Goal: Task Accomplishment & Management: Manage account settings

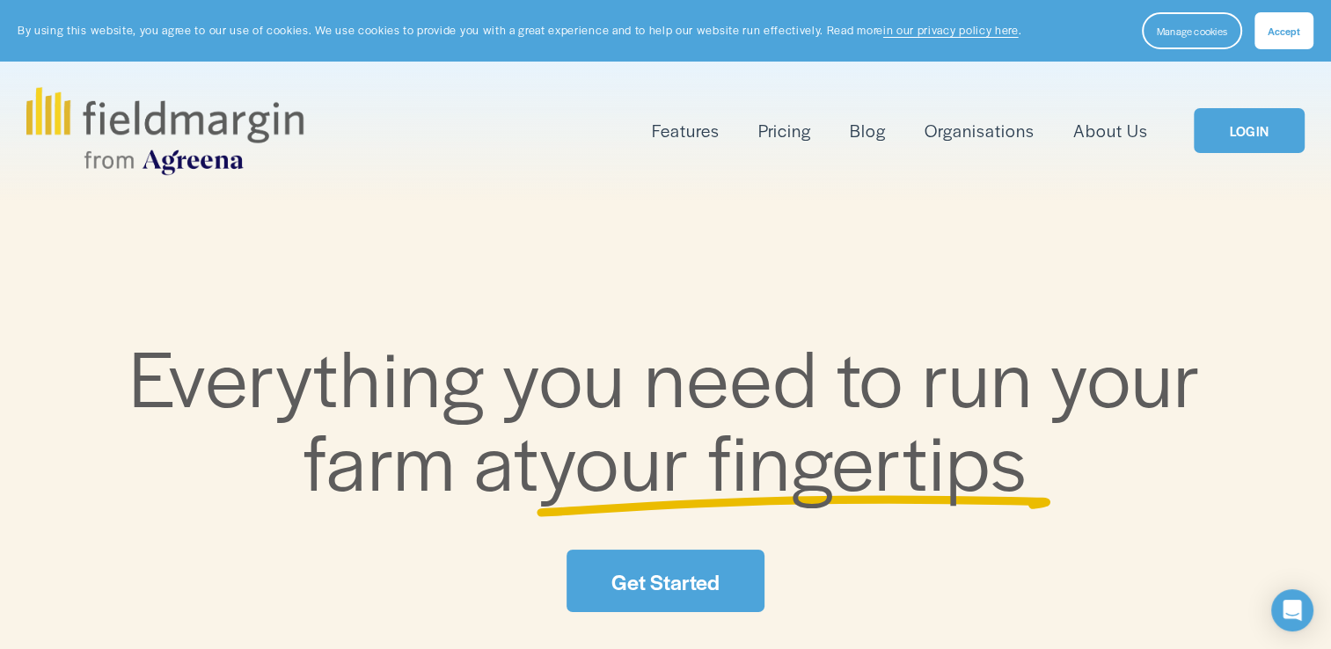
click at [1128, 134] on link "About Us" at bounding box center [1110, 130] width 75 height 29
click at [1273, 135] on link "LOGIN" at bounding box center [1248, 130] width 111 height 45
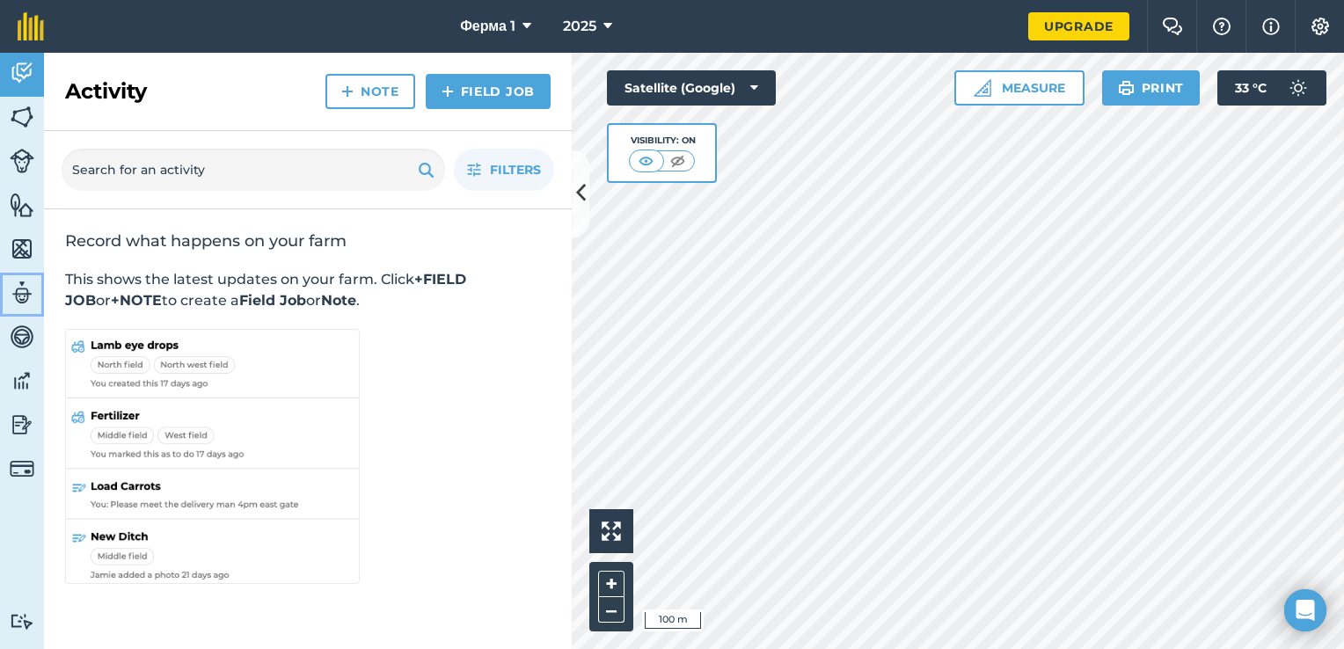
click at [22, 292] on img at bounding box center [22, 293] width 25 height 26
select select "MEMBER"
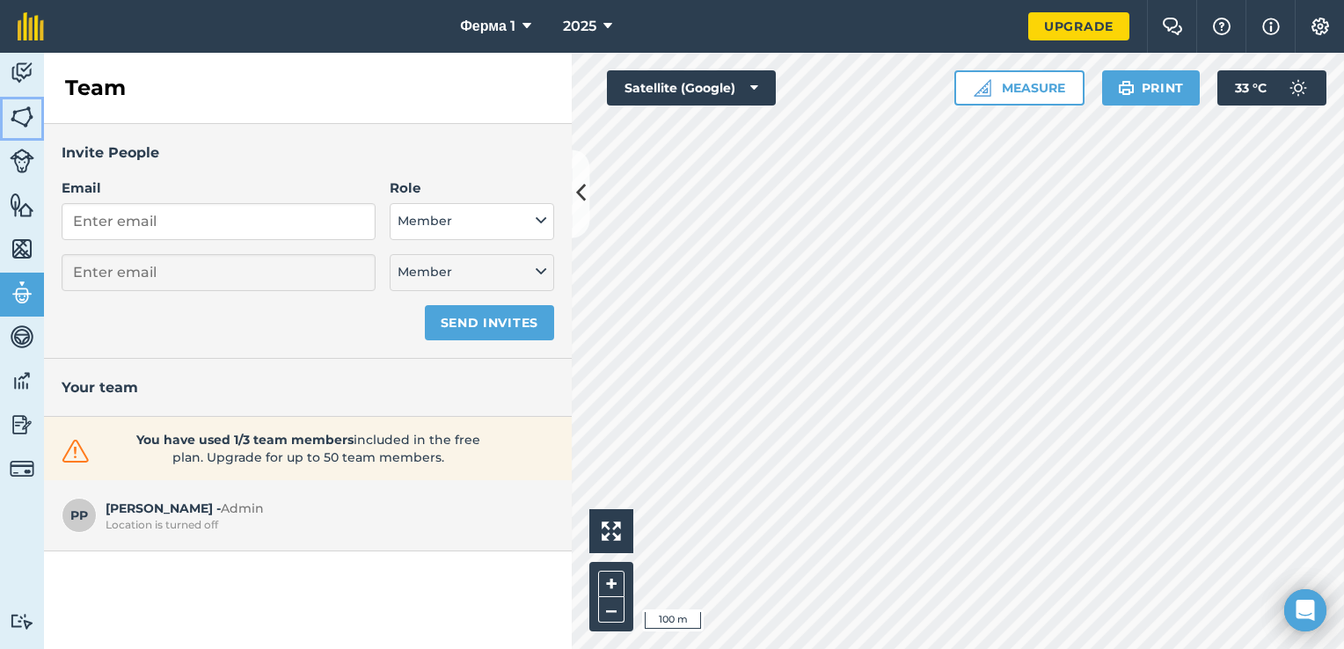
click at [22, 110] on img at bounding box center [22, 117] width 25 height 26
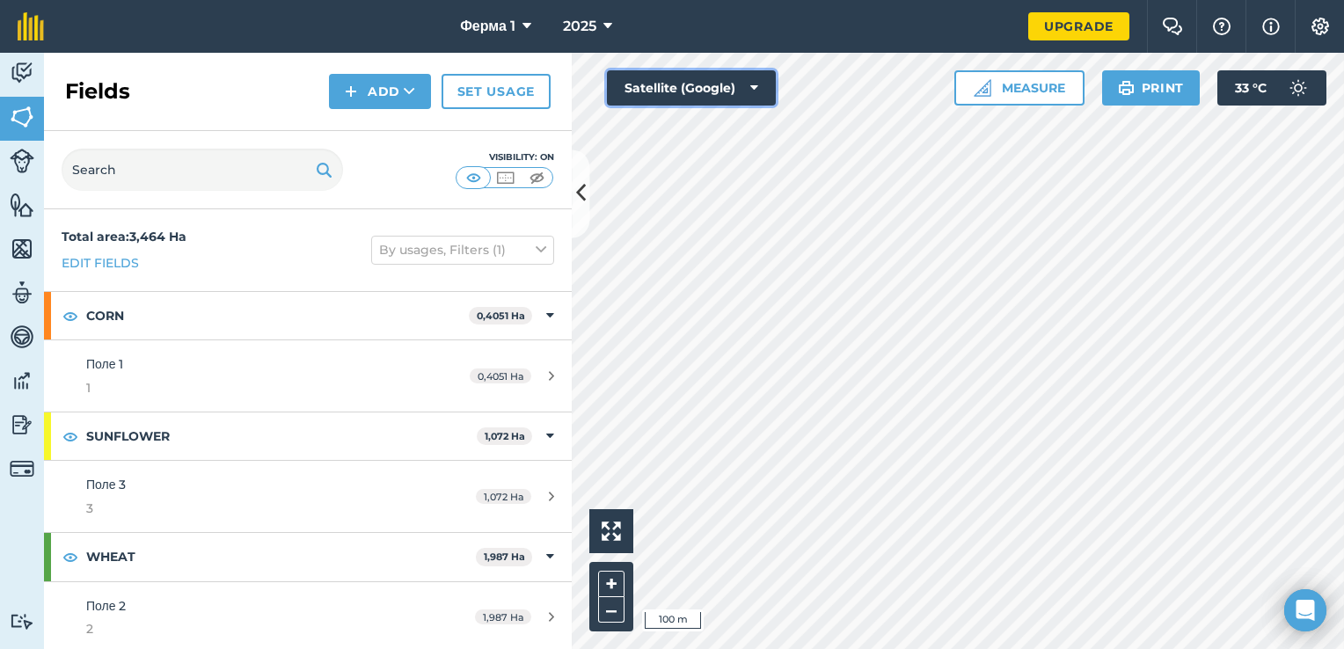
click at [754, 89] on icon at bounding box center [754, 88] width 8 height 18
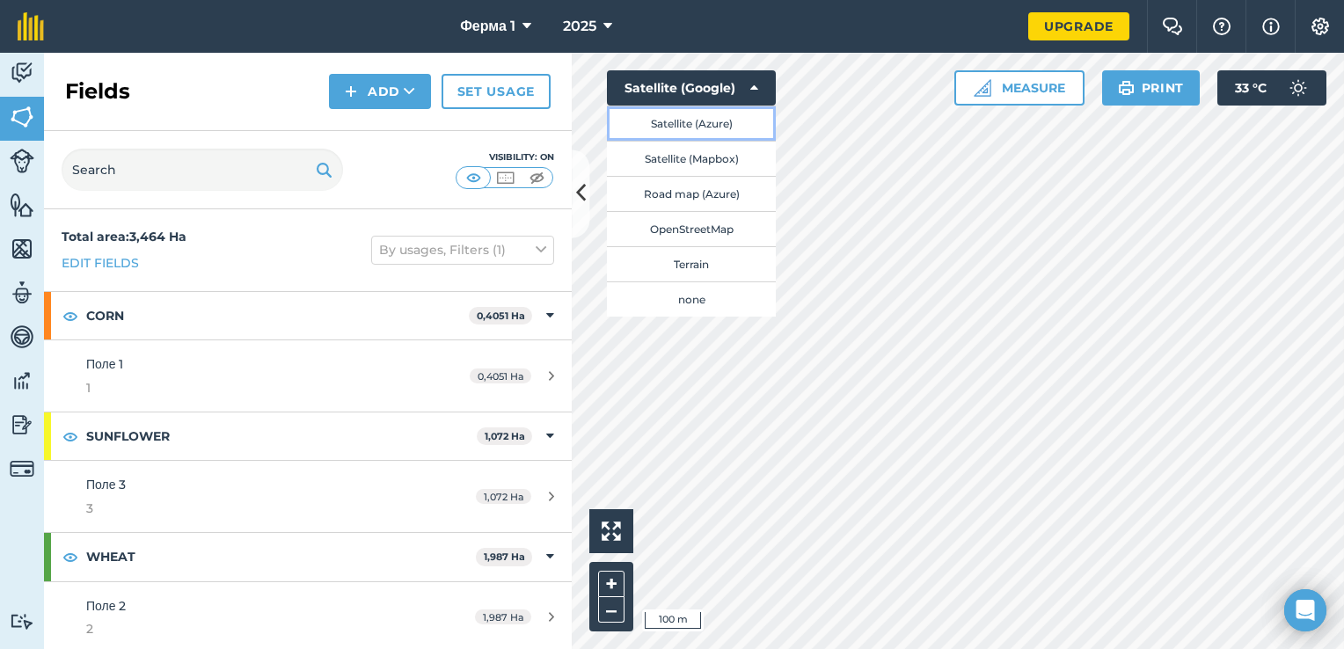
click at [737, 132] on button "Satellite (Azure)" at bounding box center [691, 123] width 169 height 35
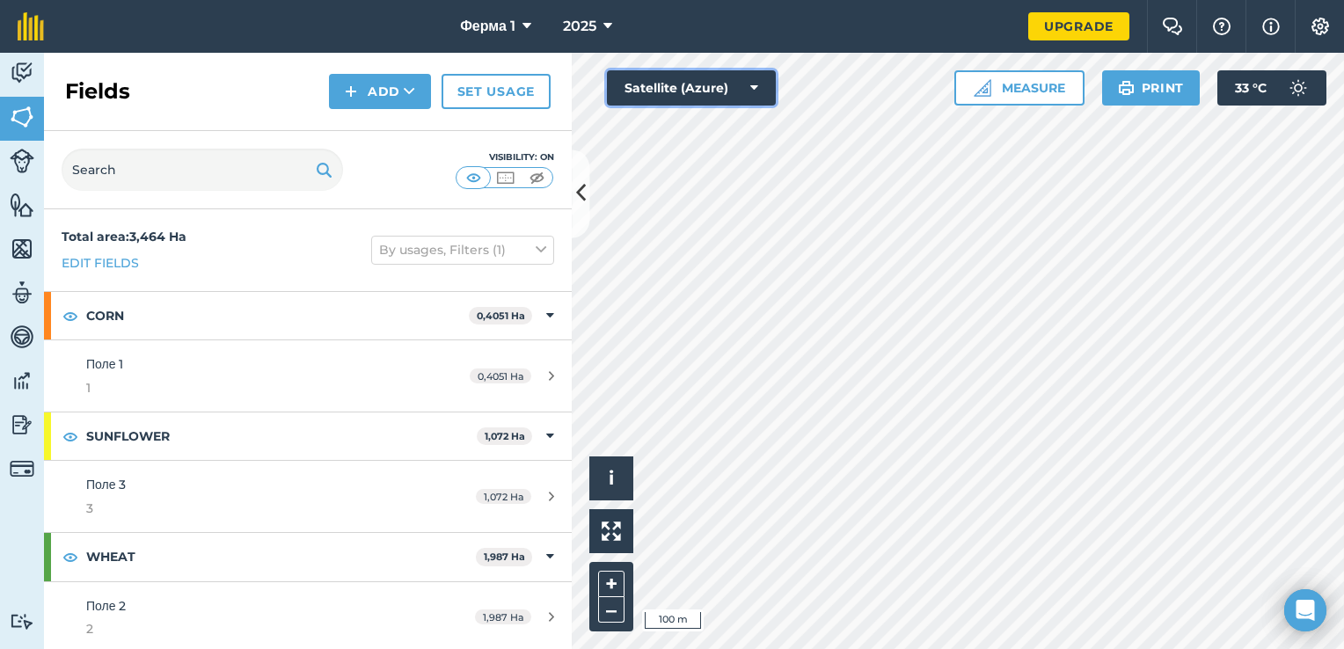
click at [770, 86] on button "Satellite (Azure)" at bounding box center [691, 87] width 169 height 35
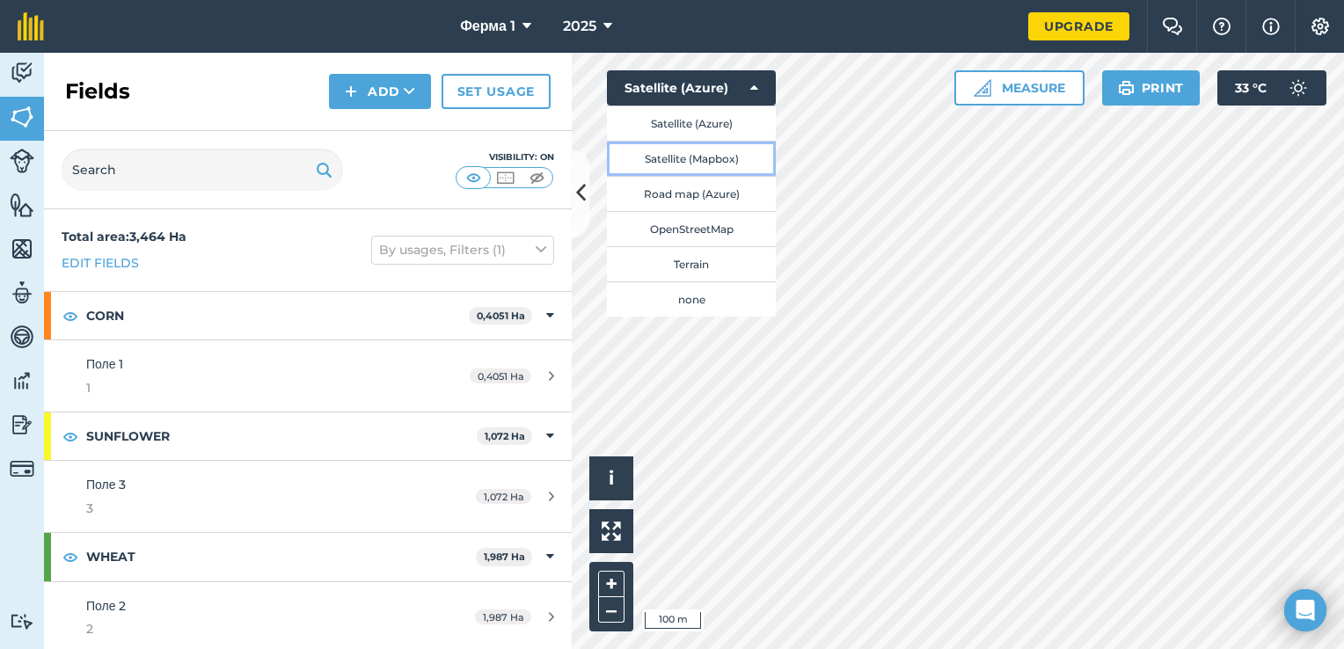
click at [735, 164] on button "Satellite (Mapbox)" at bounding box center [691, 158] width 169 height 35
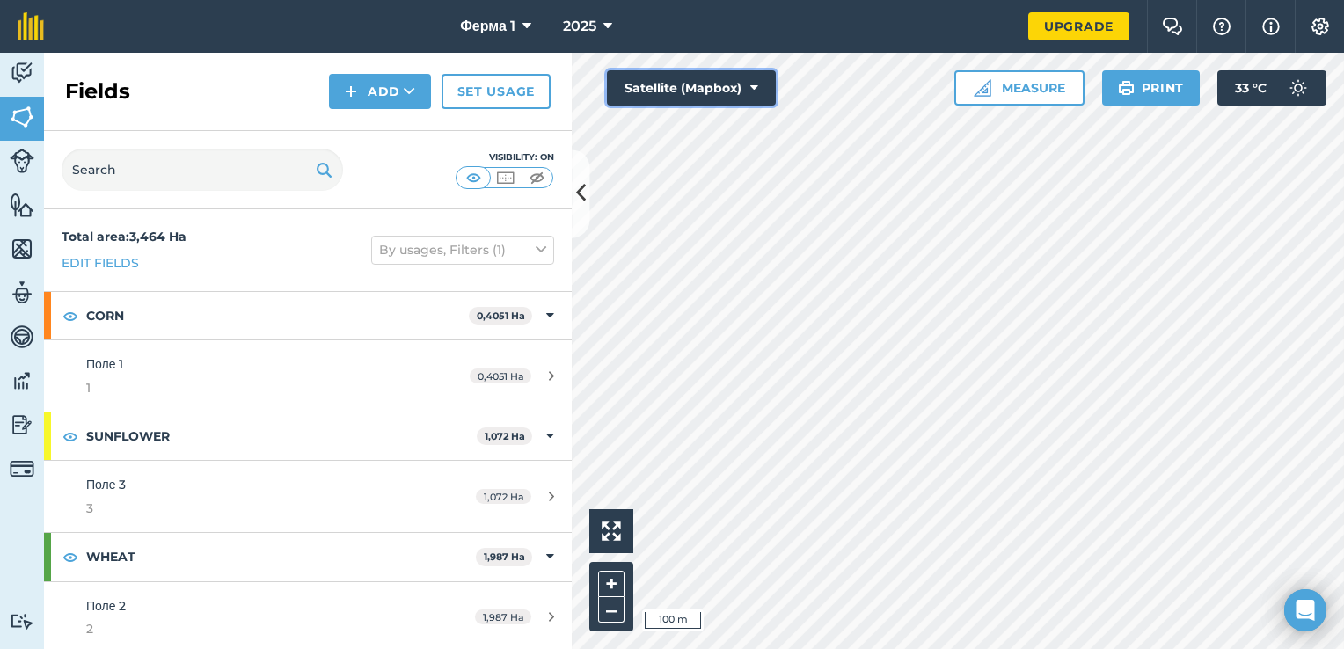
click at [753, 89] on icon at bounding box center [754, 88] width 8 height 18
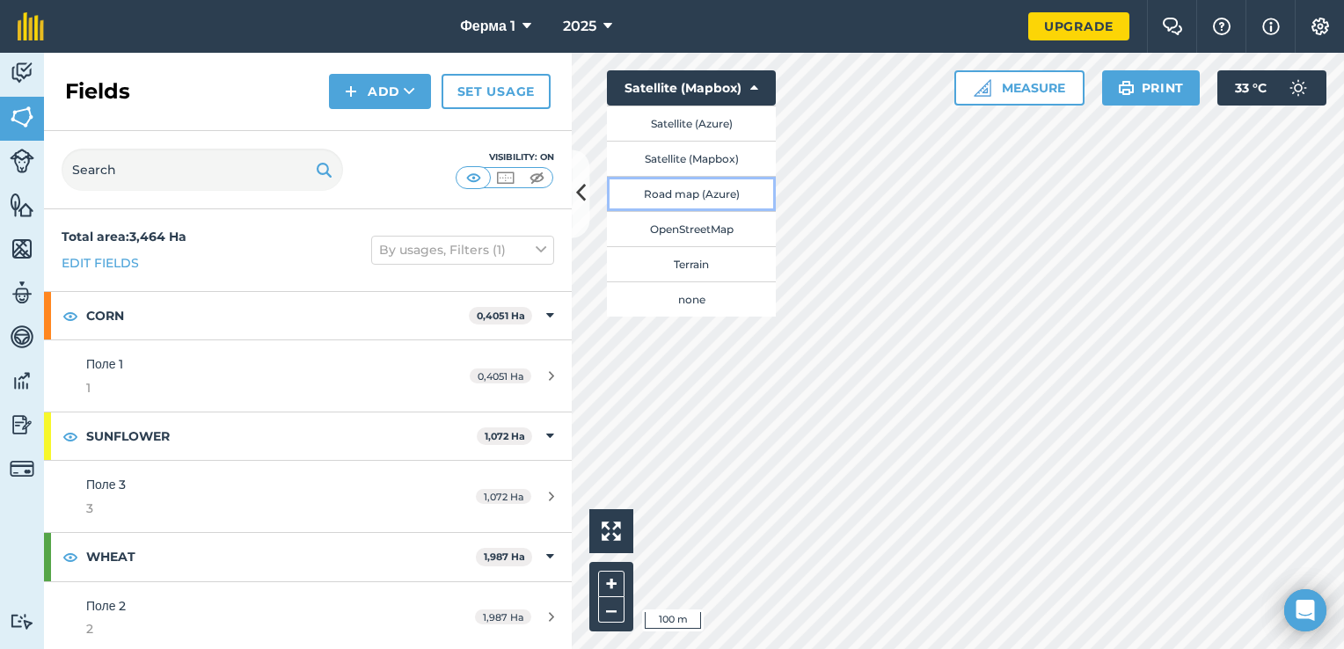
click at [719, 196] on button "Road map (Azure)" at bounding box center [691, 193] width 169 height 35
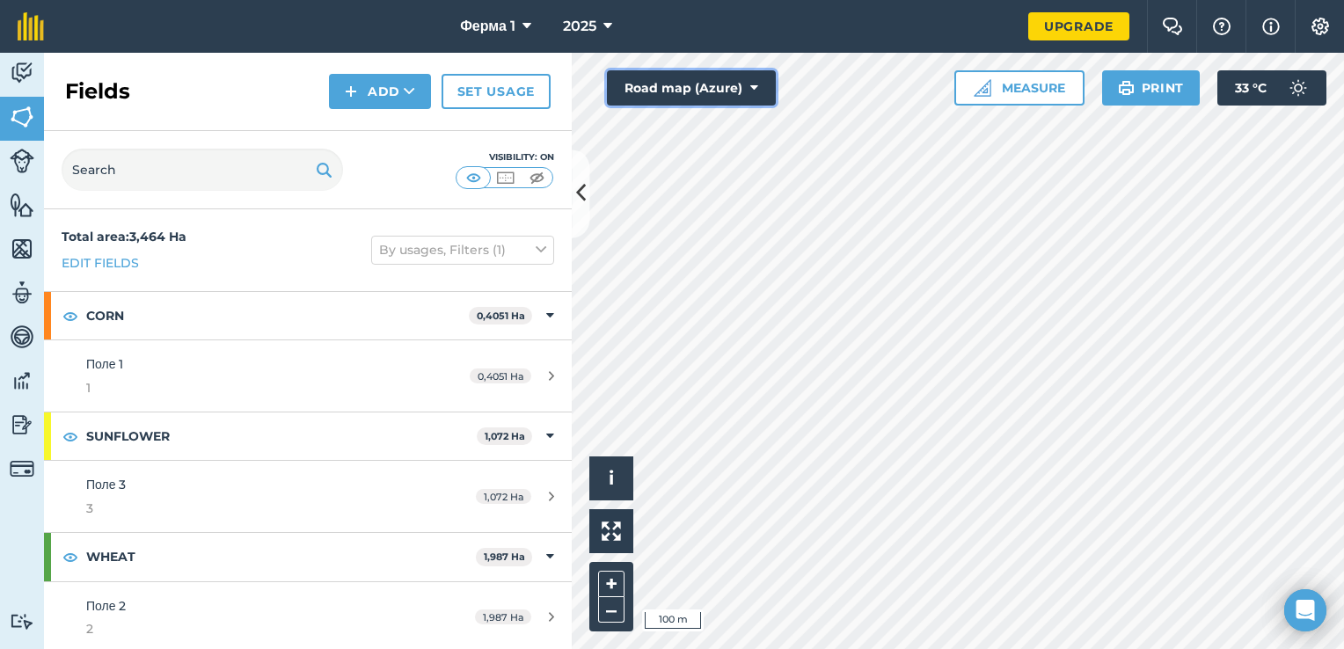
click at [744, 90] on button "Road map (Azure)" at bounding box center [691, 87] width 169 height 35
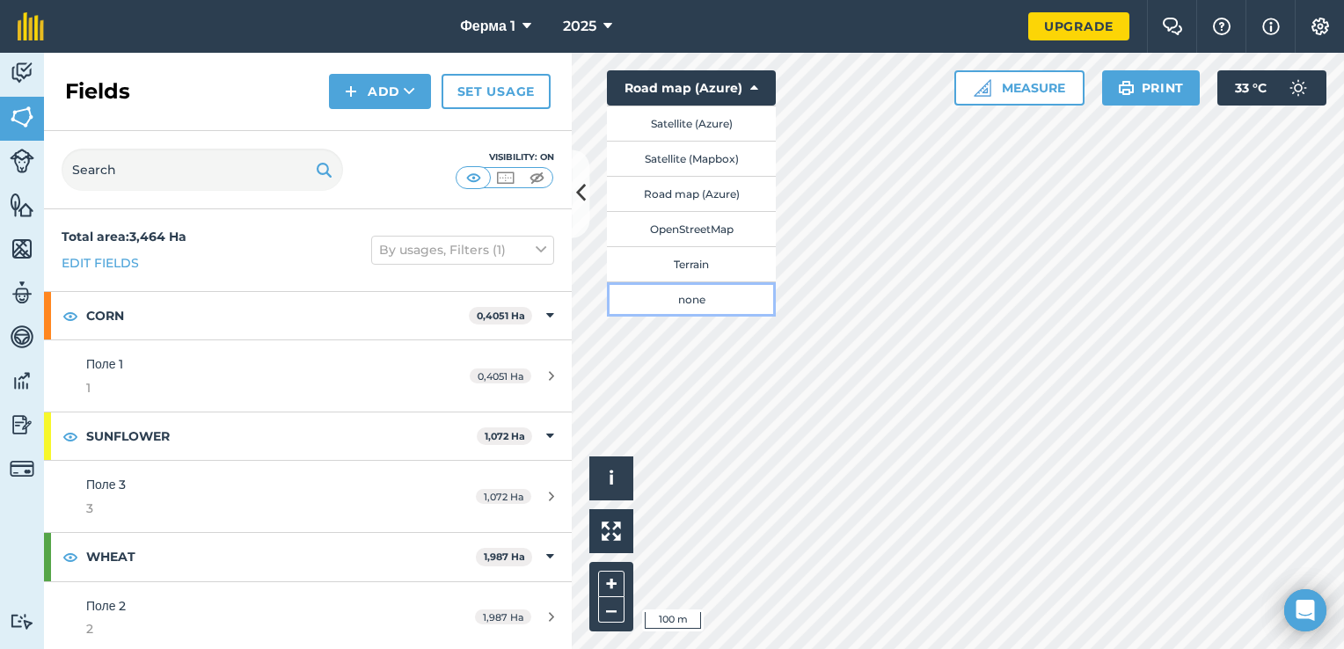
click at [707, 298] on button "none" at bounding box center [691, 298] width 169 height 35
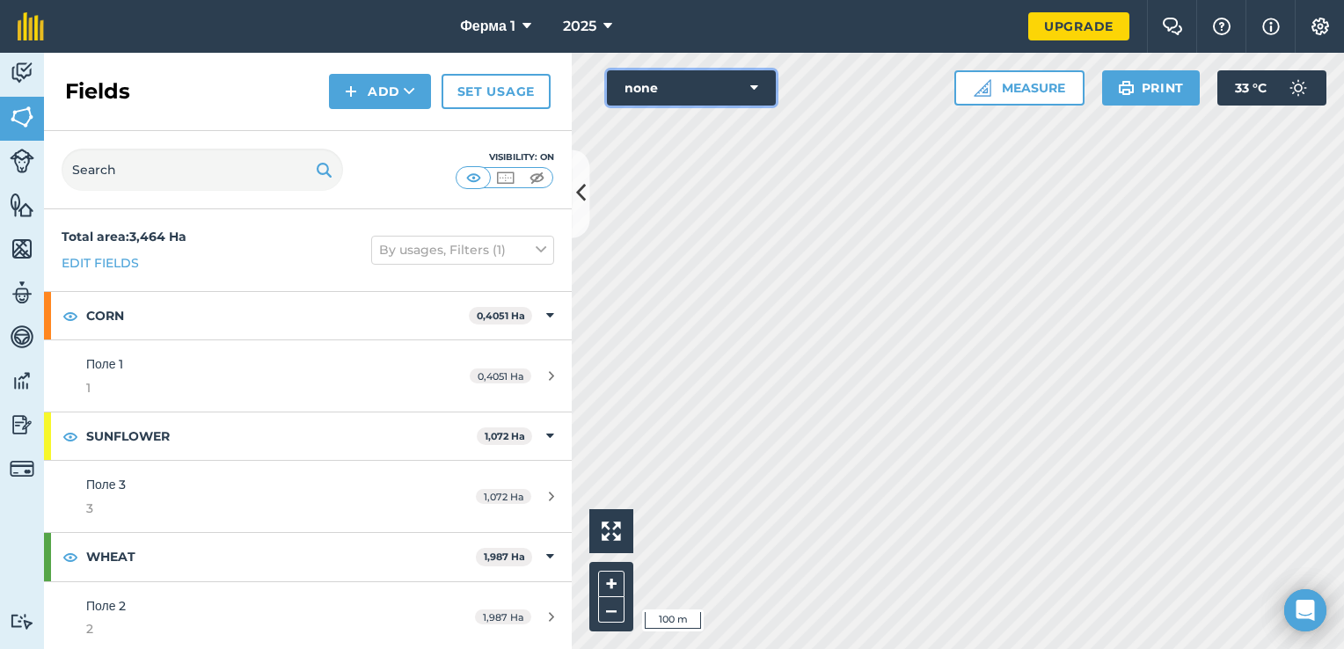
click at [741, 102] on button "none" at bounding box center [691, 87] width 169 height 35
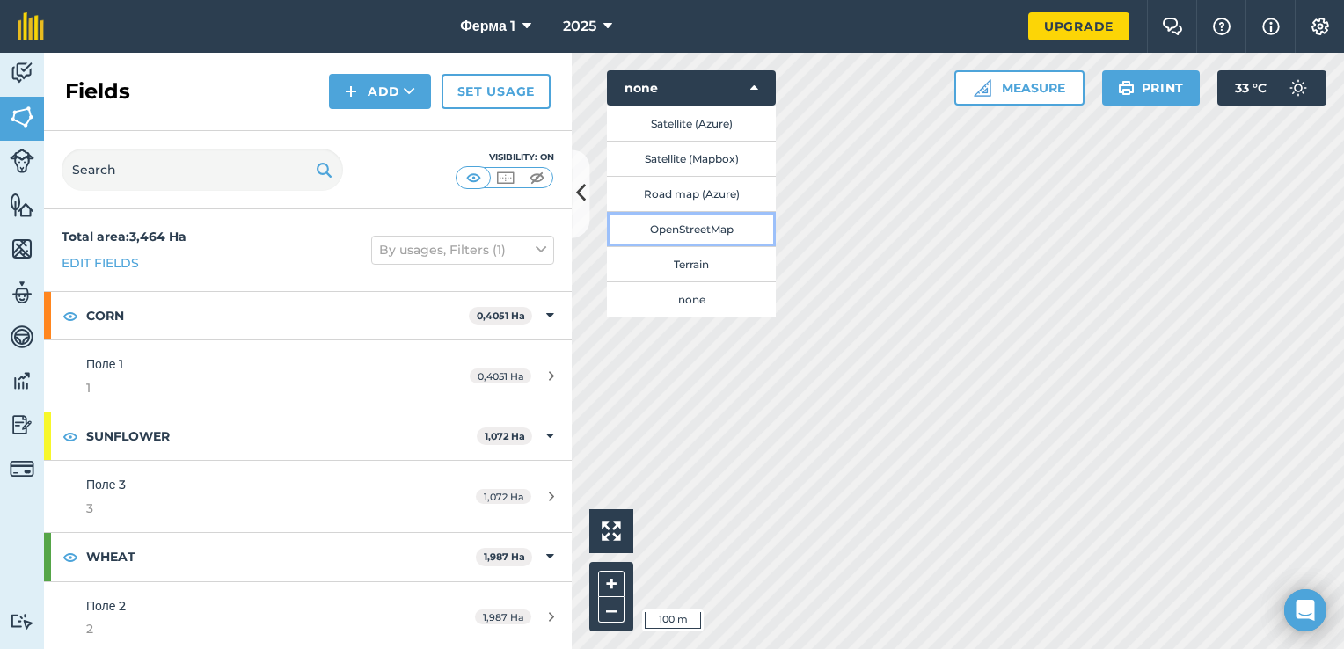
click at [712, 240] on button "OpenStreetMap" at bounding box center [691, 228] width 169 height 35
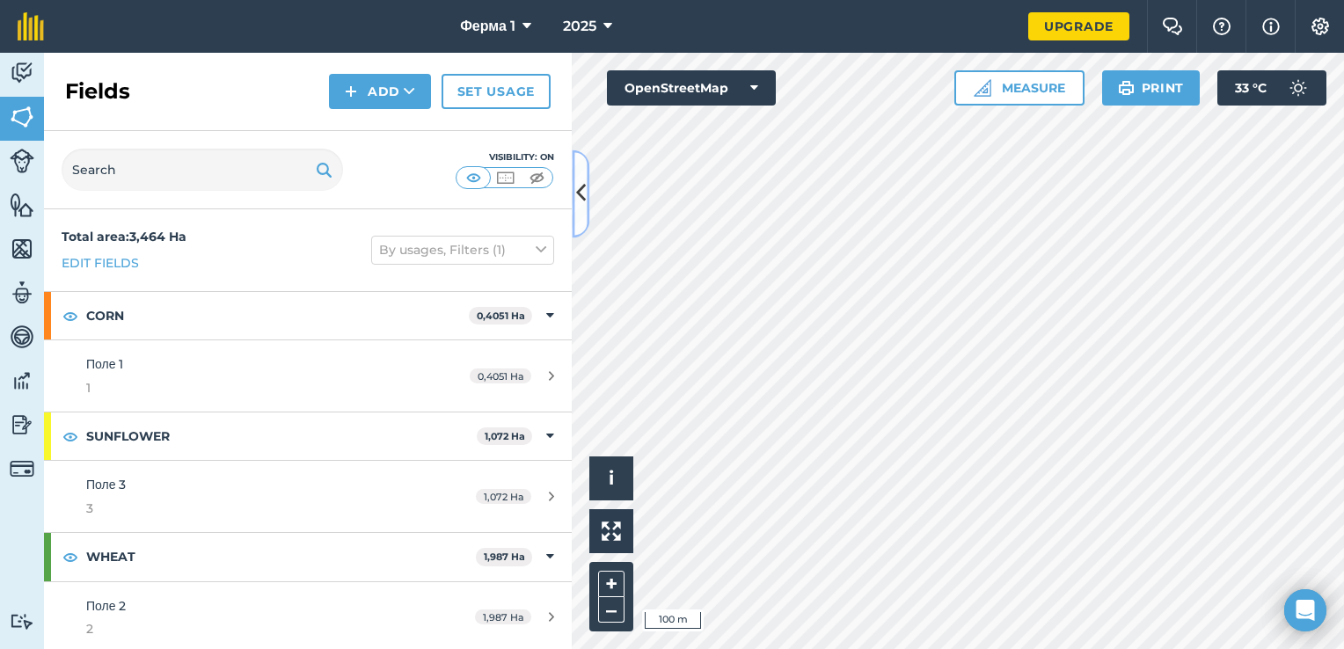
click at [584, 192] on icon at bounding box center [581, 194] width 10 height 31
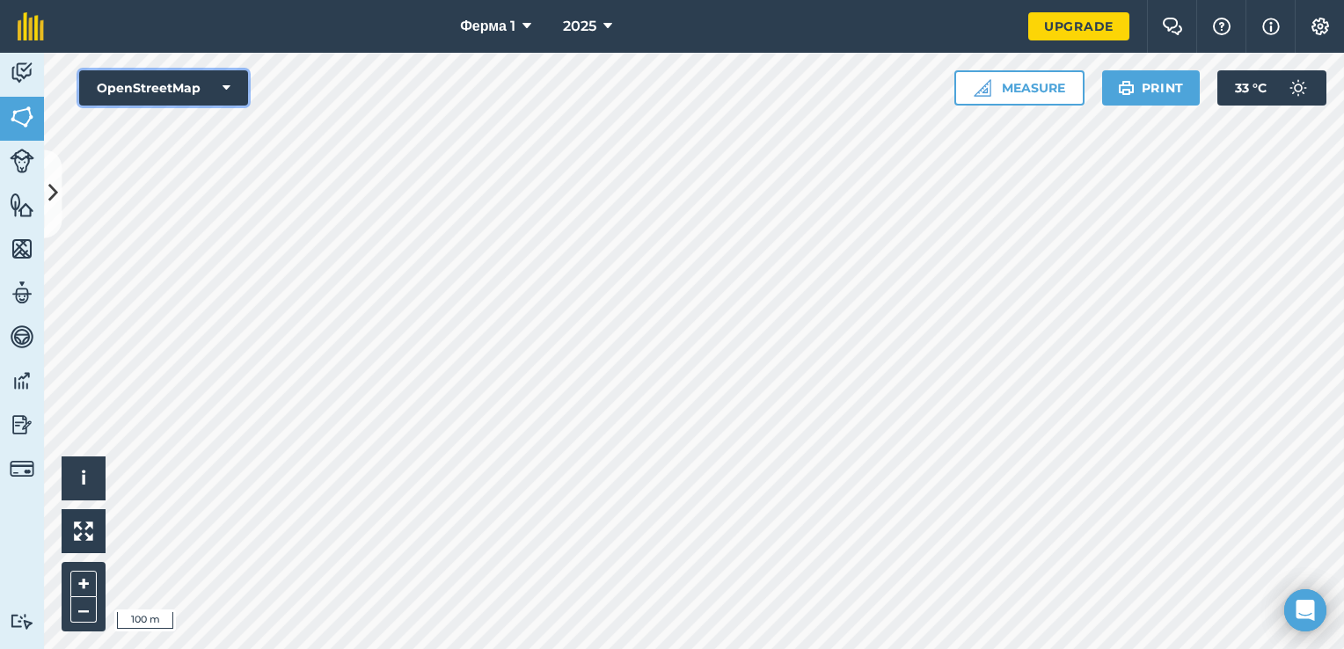
click at [218, 75] on button "OpenStreetMap" at bounding box center [163, 87] width 169 height 35
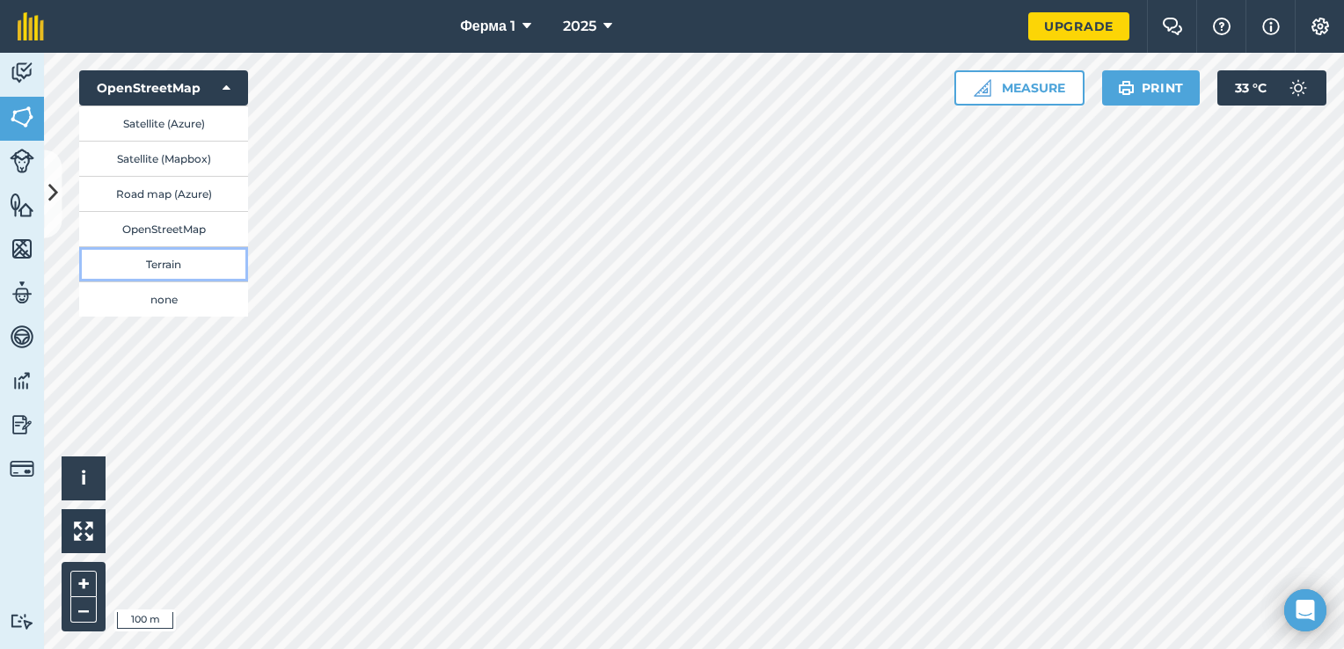
click at [193, 266] on button "Terrain" at bounding box center [163, 263] width 169 height 35
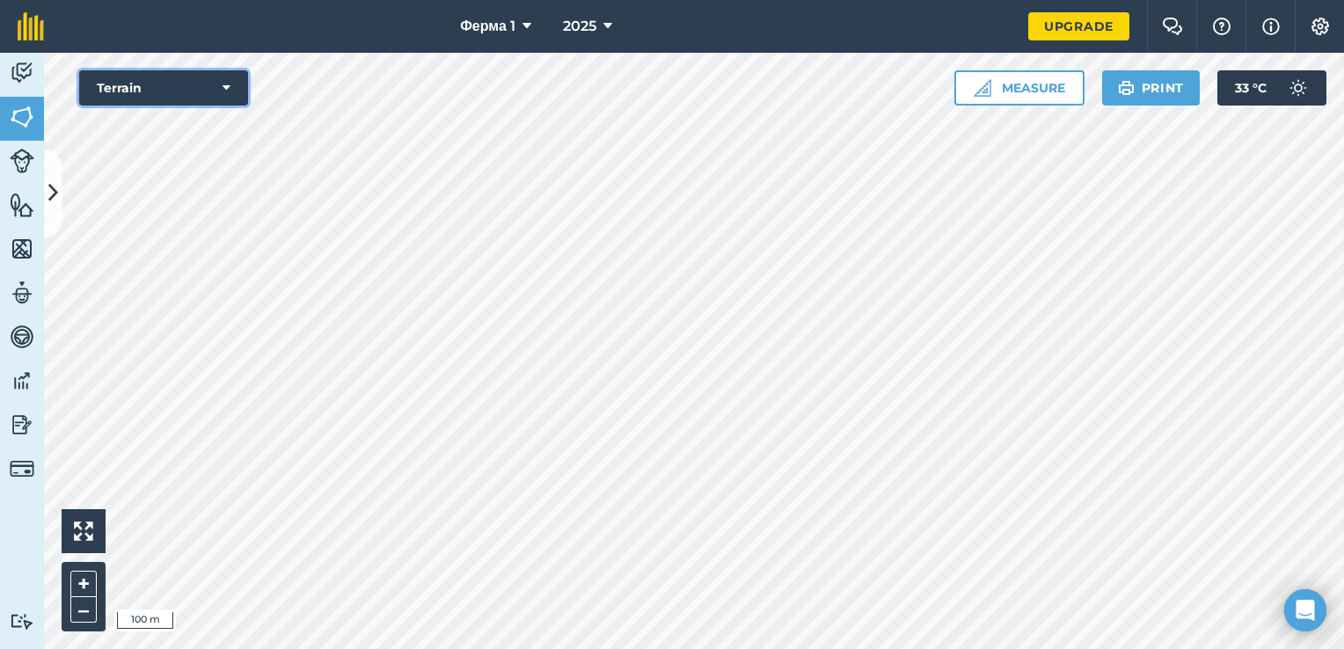
click at [225, 98] on button "Terrain" at bounding box center [163, 87] width 169 height 35
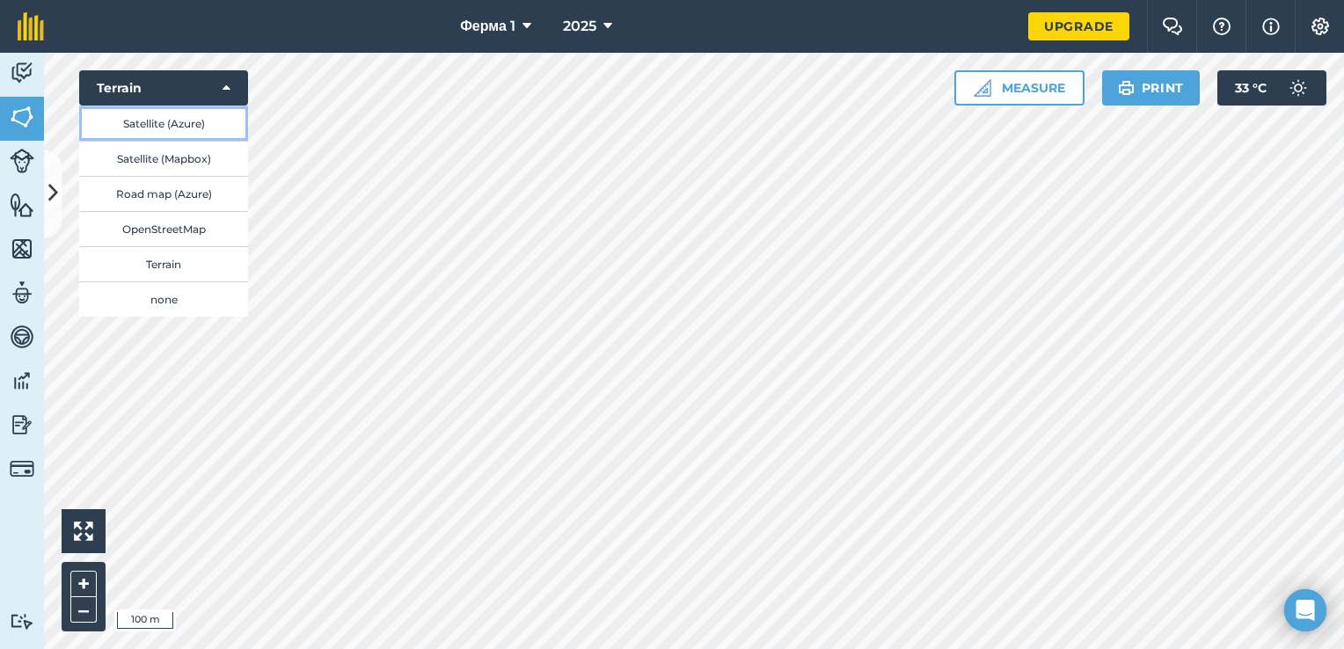
click at [208, 132] on button "Satellite (Azure)" at bounding box center [163, 123] width 169 height 35
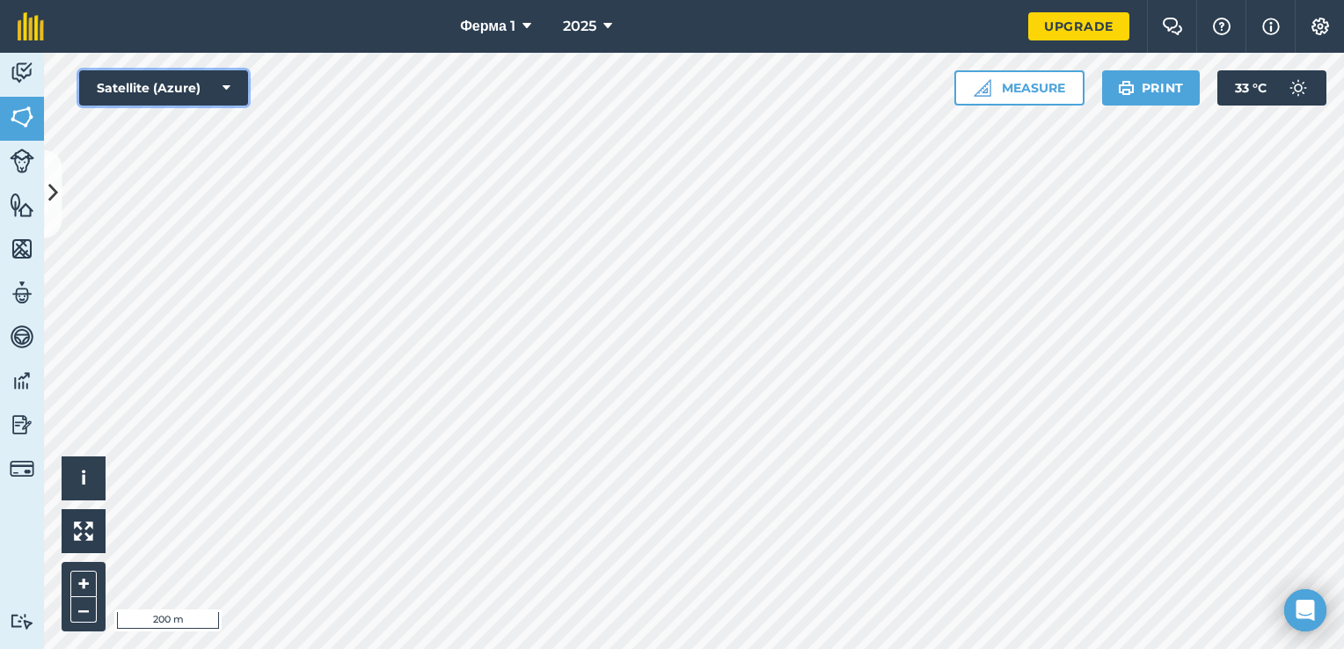
click at [208, 95] on button "Satellite (Azure)" at bounding box center [163, 87] width 169 height 35
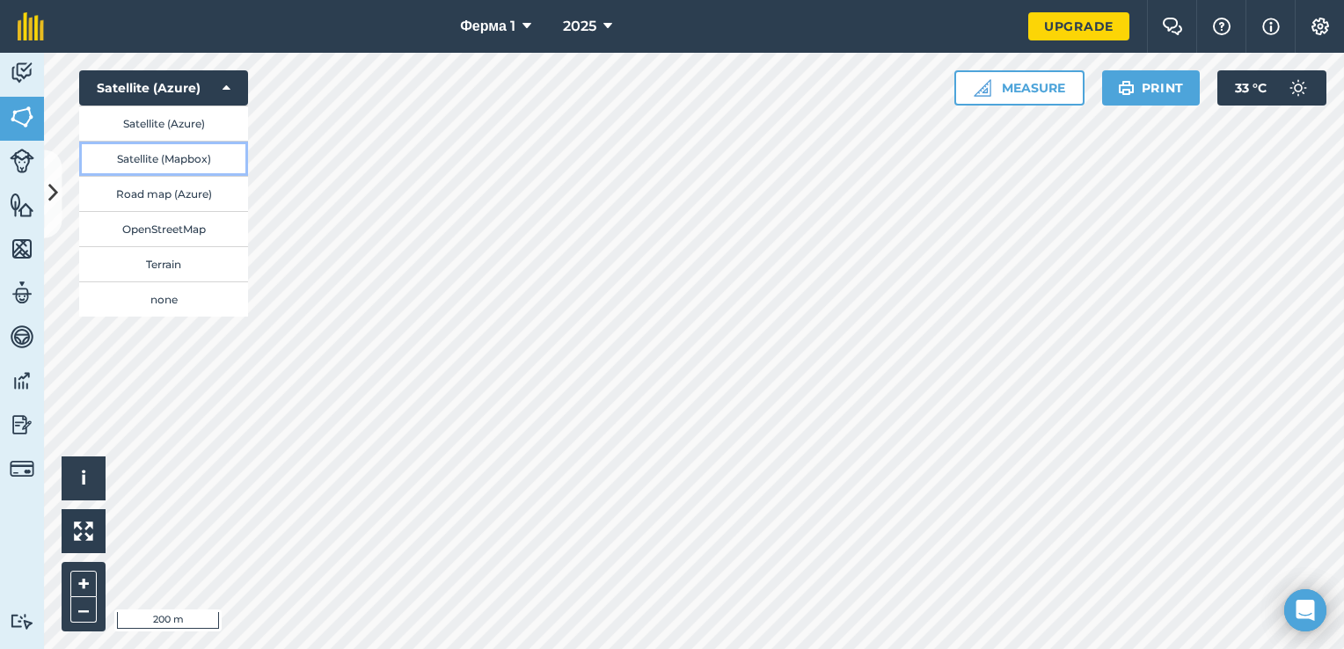
click at [189, 152] on button "Satellite (Mapbox)" at bounding box center [163, 158] width 169 height 35
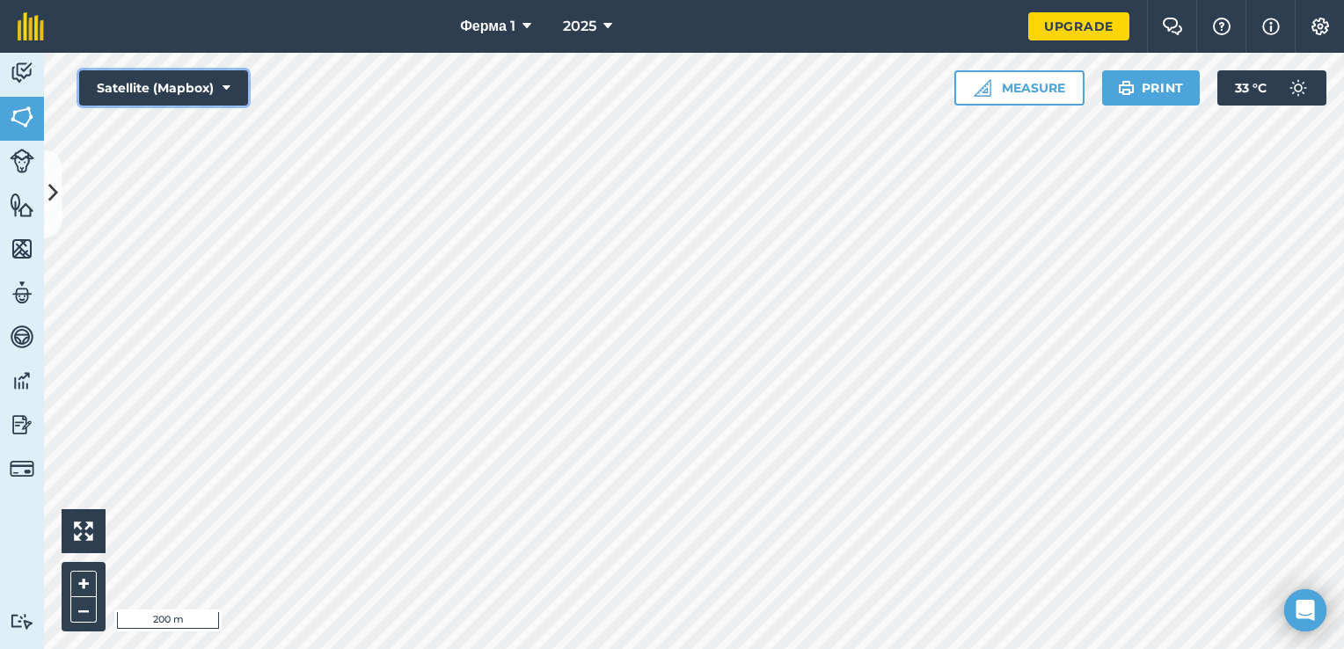
click at [207, 95] on button "Satellite (Mapbox)" at bounding box center [163, 87] width 169 height 35
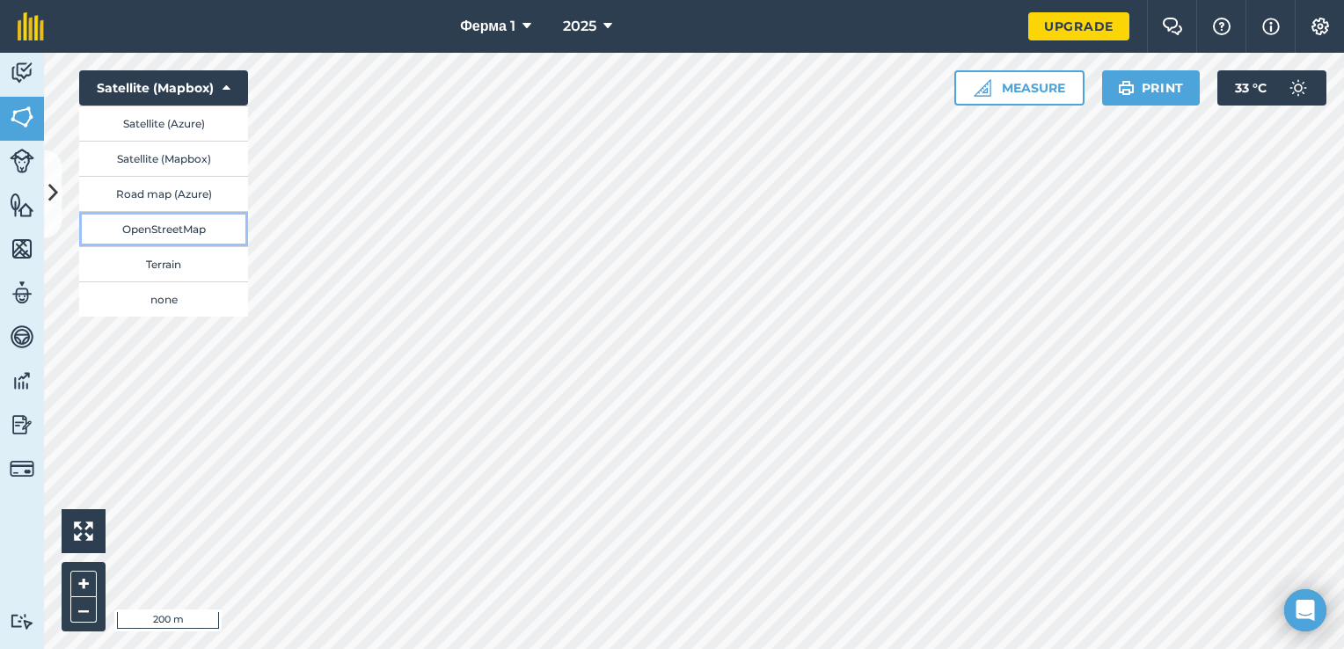
click at [179, 234] on button "OpenStreetMap" at bounding box center [163, 228] width 169 height 35
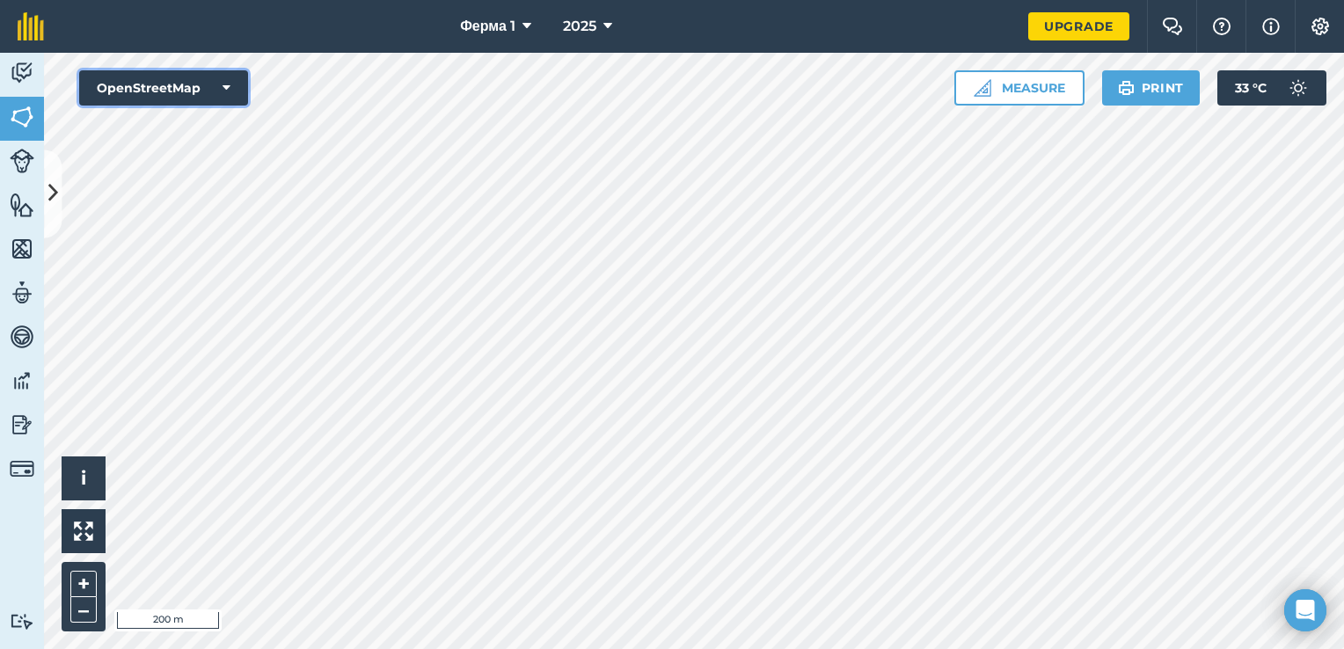
click at [175, 92] on button "OpenStreetMap" at bounding box center [163, 87] width 169 height 35
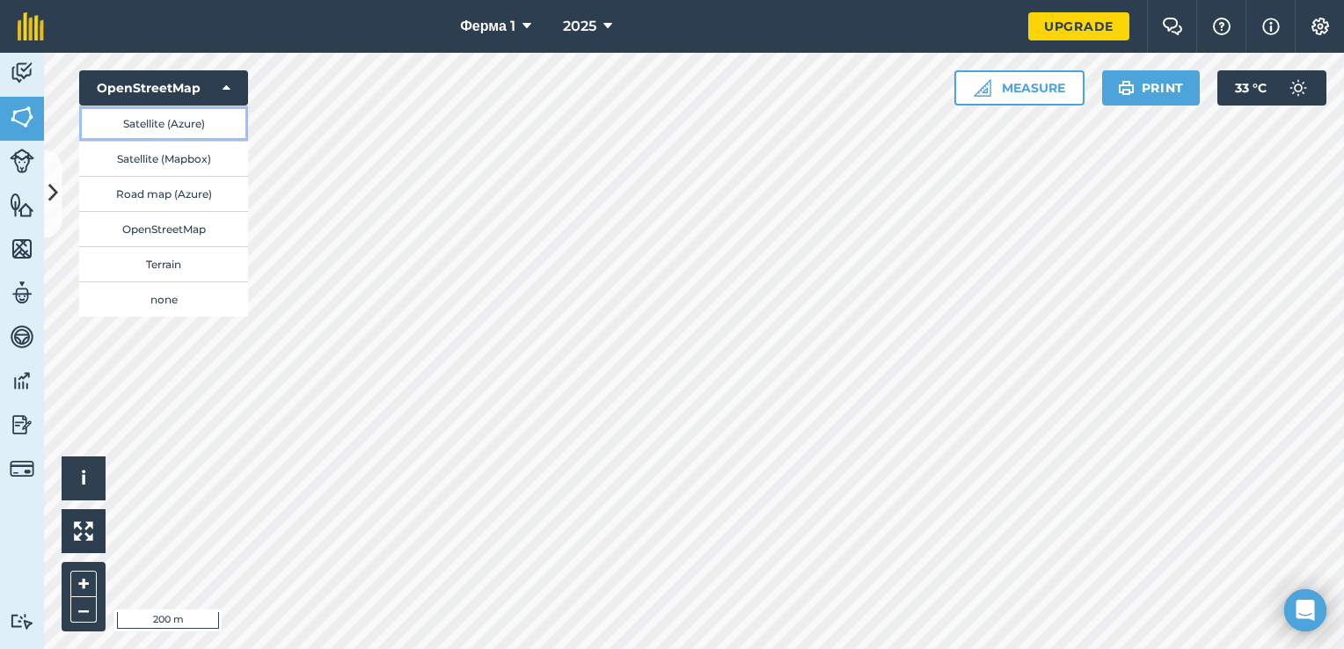
click at [174, 124] on button "Satellite (Azure)" at bounding box center [163, 123] width 169 height 35
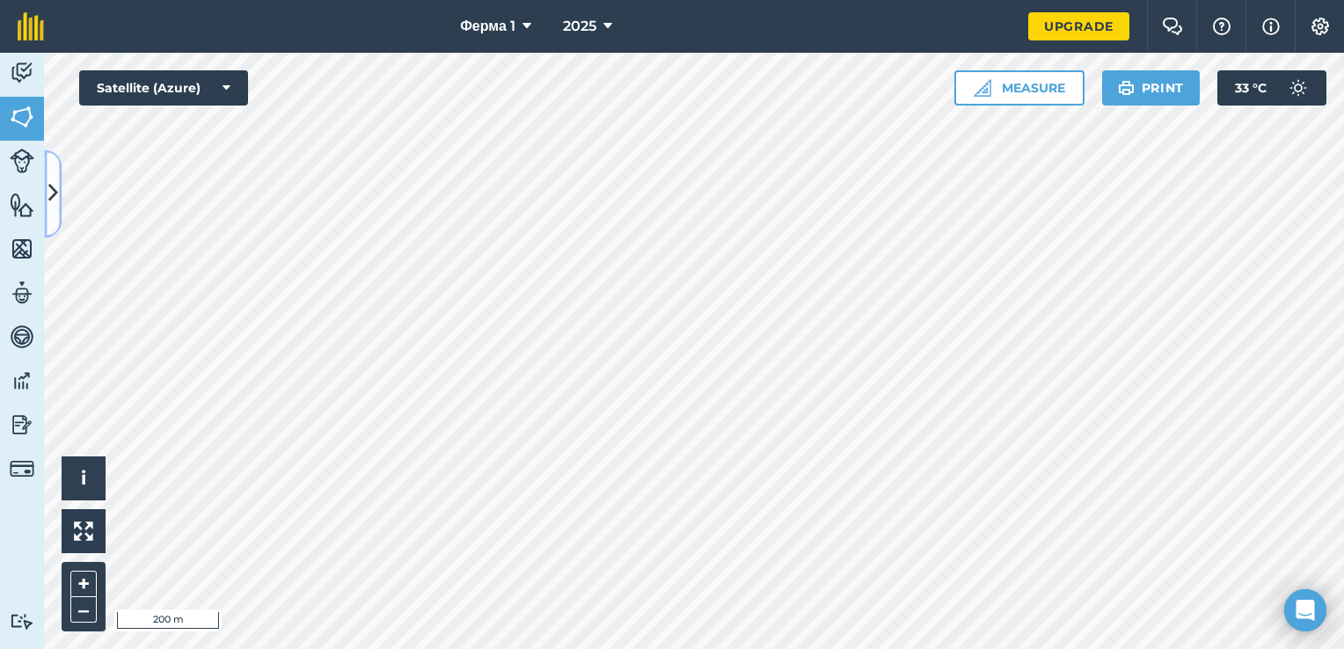
click at [56, 204] on icon at bounding box center [53, 194] width 10 height 31
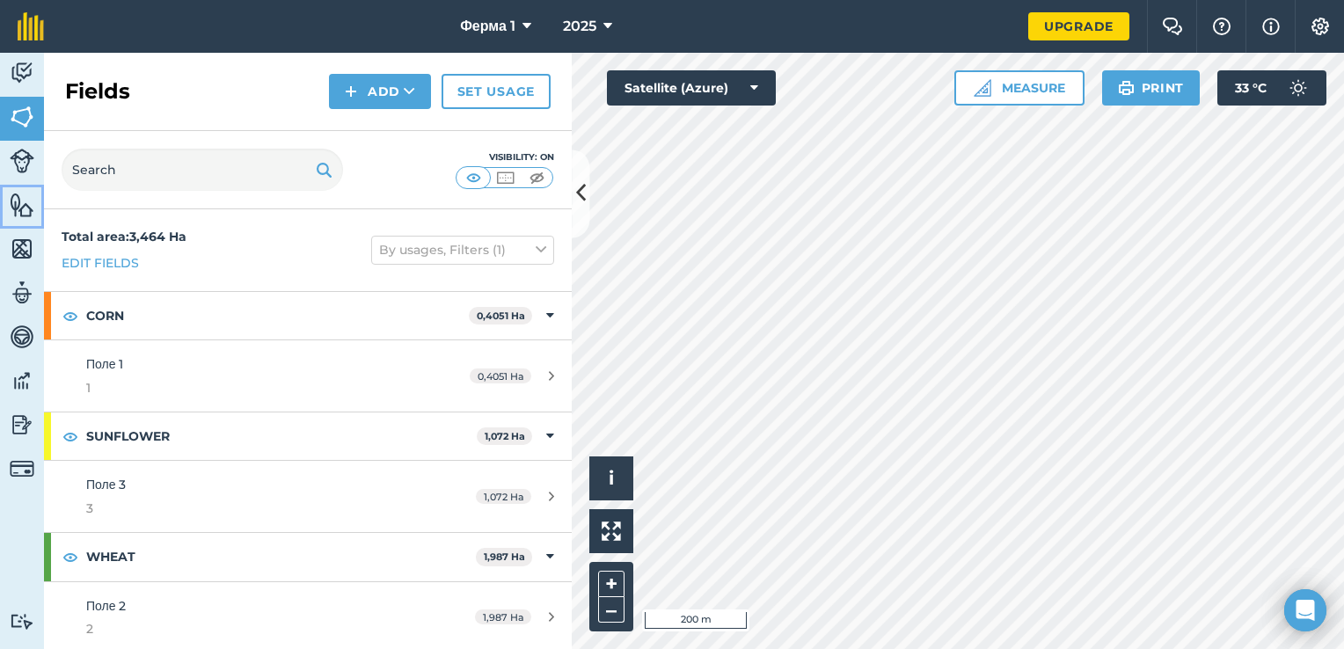
click at [17, 208] on img at bounding box center [22, 205] width 25 height 26
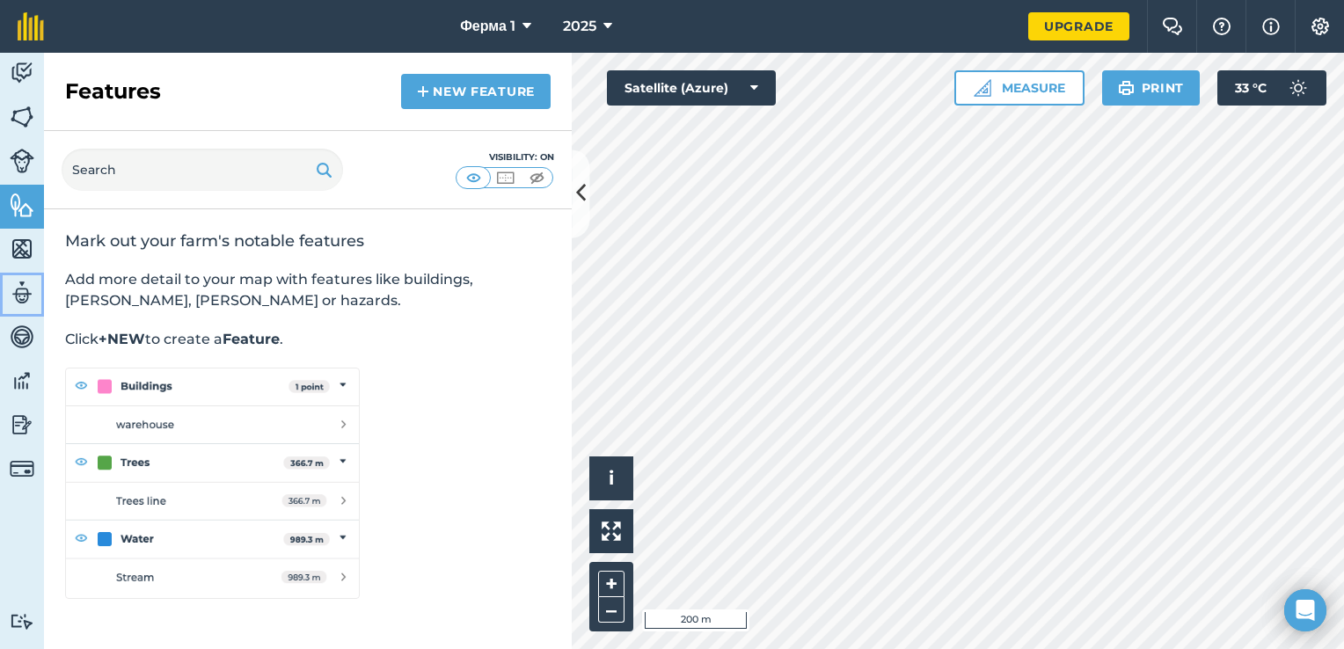
click at [27, 289] on img at bounding box center [22, 293] width 25 height 26
select select "MEMBER"
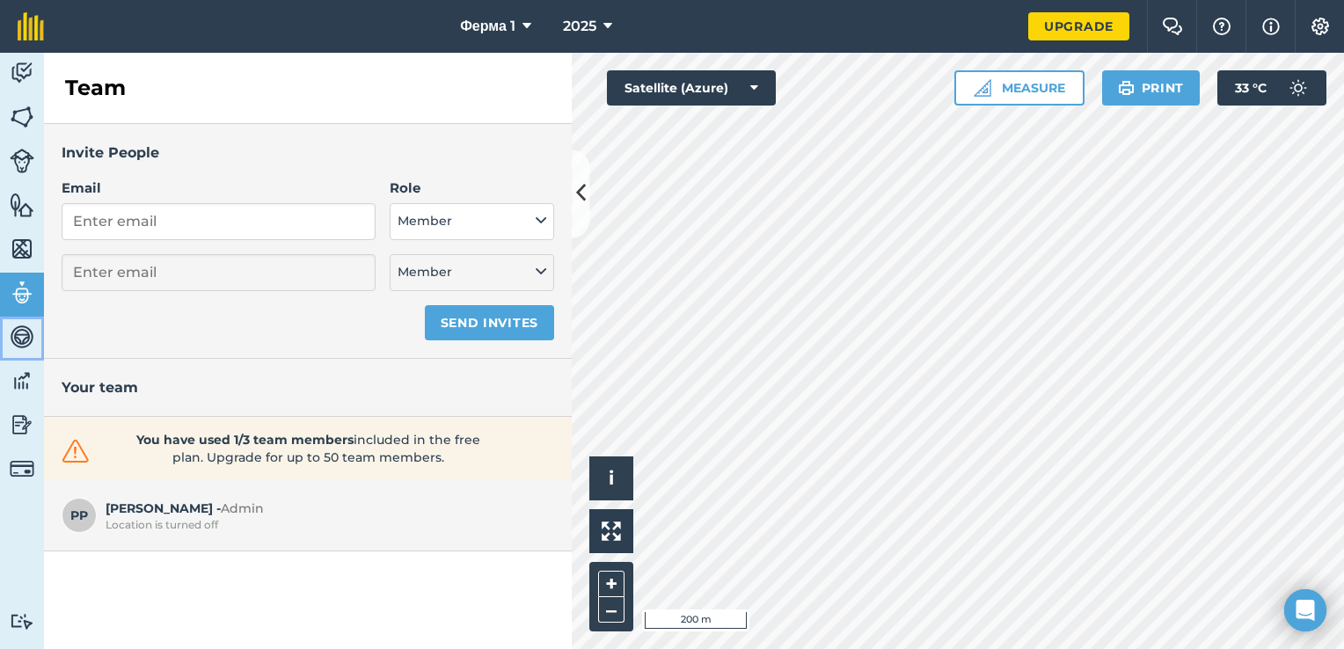
click at [28, 337] on img at bounding box center [22, 337] width 25 height 26
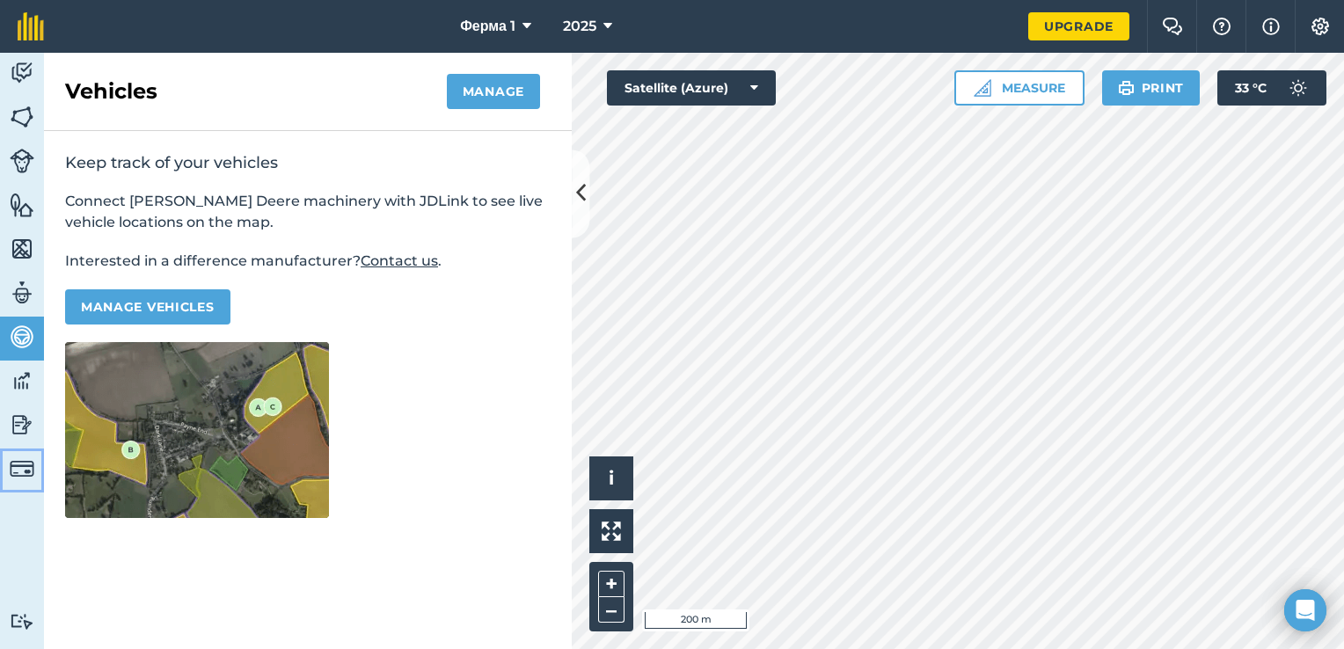
click at [32, 464] on img at bounding box center [22, 468] width 25 height 25
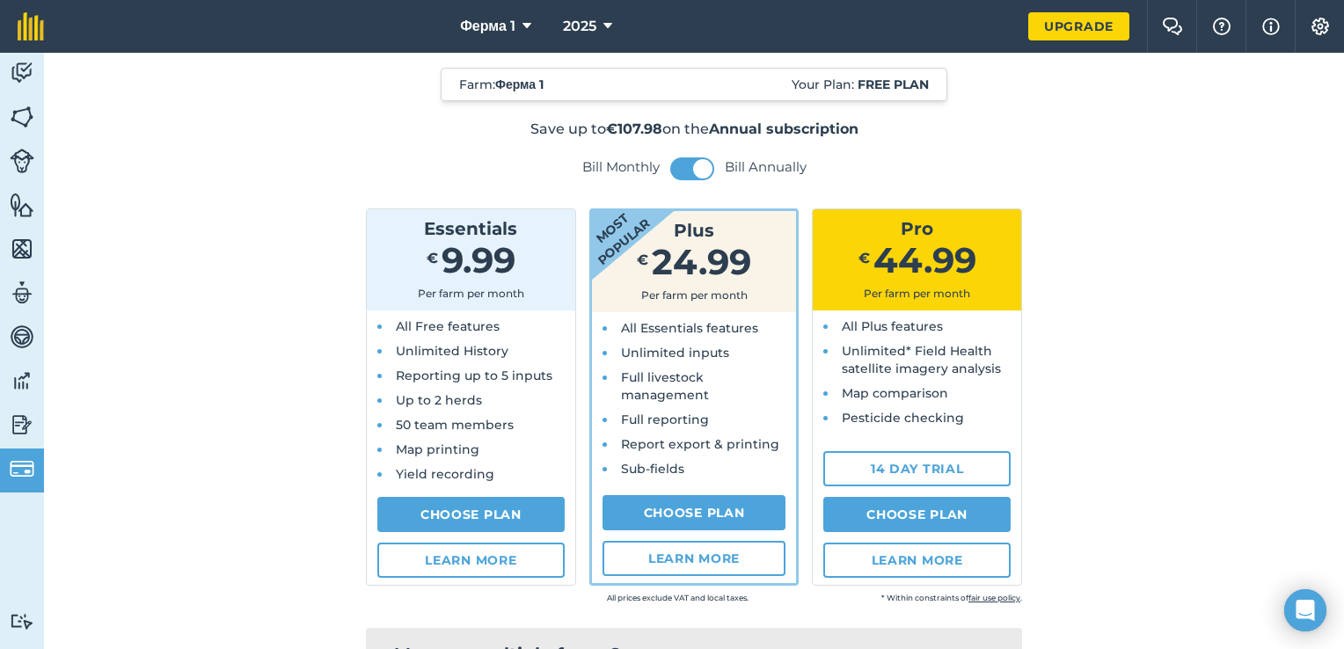
scroll to position [63, 0]
click at [17, 132] on link "Fields" at bounding box center [22, 119] width 44 height 44
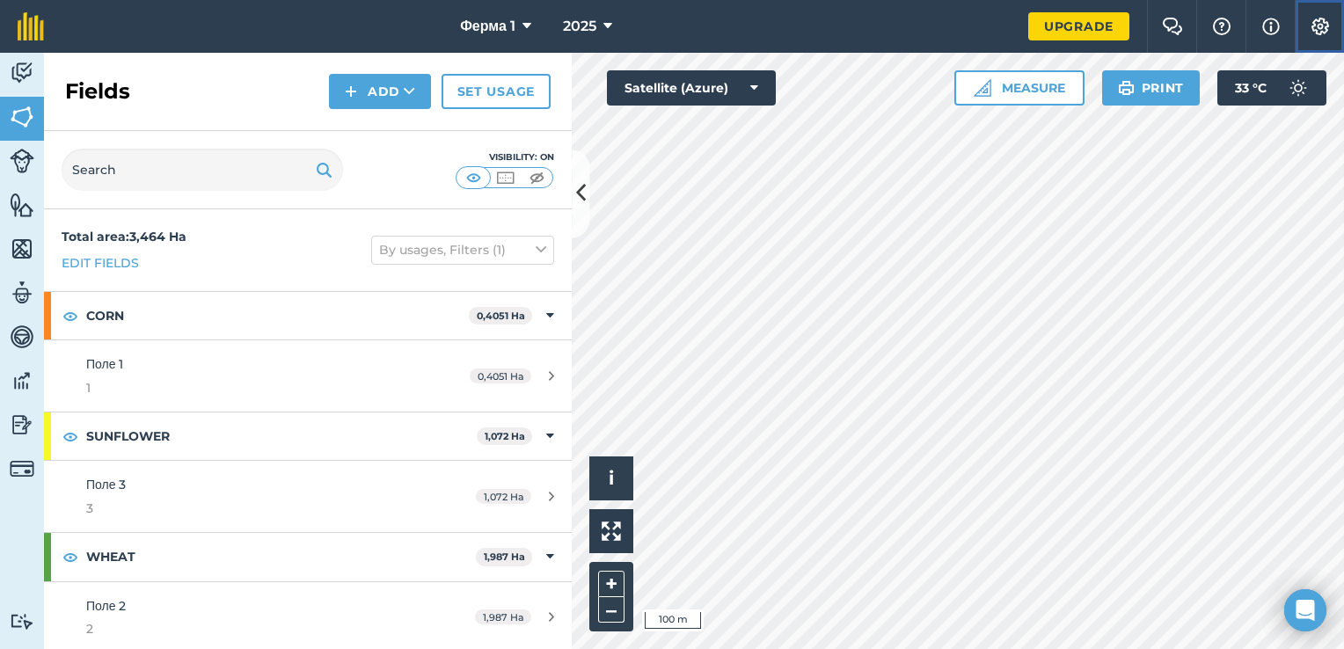
click at [1322, 33] on img at bounding box center [1320, 27] width 21 height 18
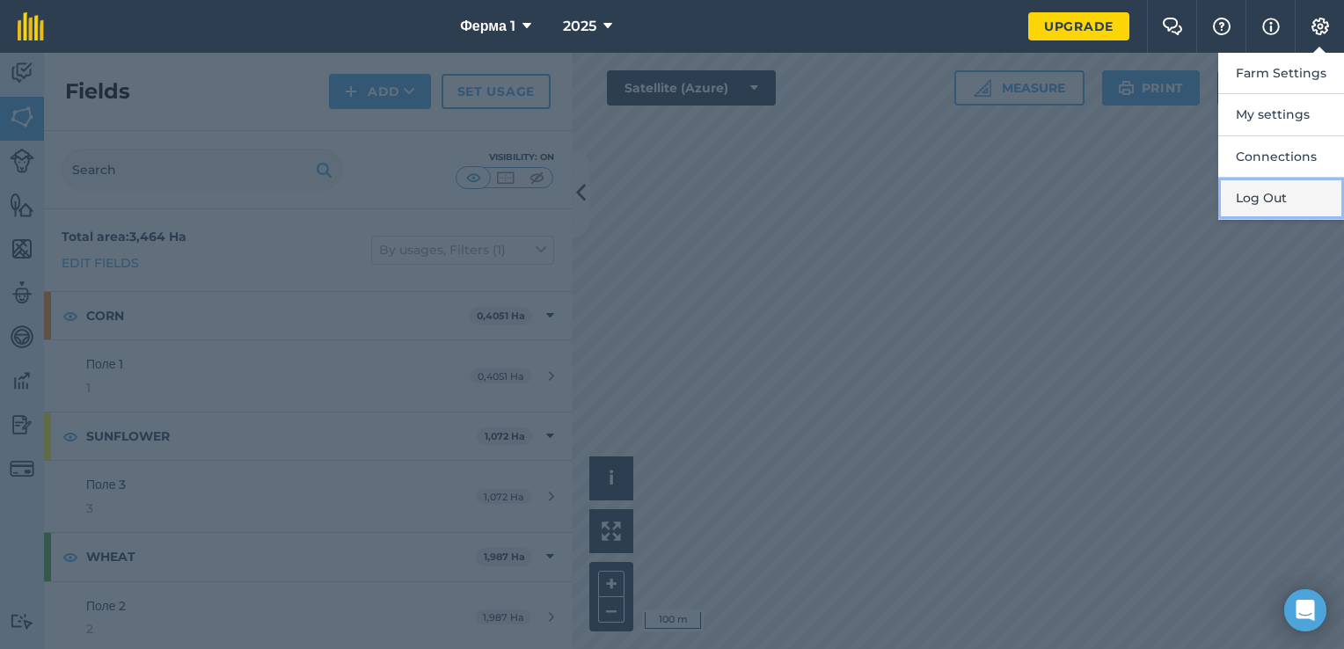
click at [1266, 195] on button "Log Out" at bounding box center [1281, 198] width 126 height 41
